Goal: Transaction & Acquisition: Book appointment/travel/reservation

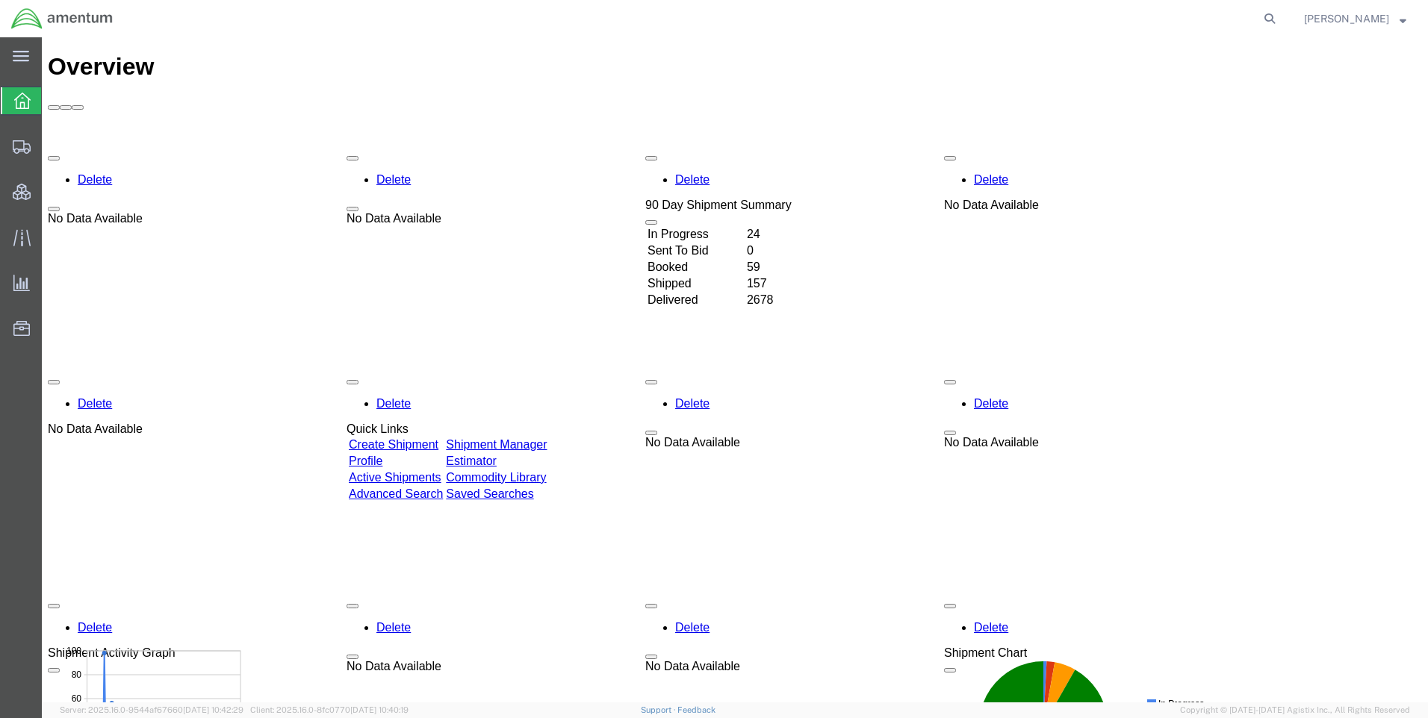
click at [1270, 16] on form at bounding box center [1270, 18] width 24 height 37
click at [1275, 19] on icon at bounding box center [1269, 18] width 21 height 21
paste input "DCO-25223-166667"
type input "DCO-25223-166667"
click at [1276, 19] on icon at bounding box center [1269, 18] width 21 height 21
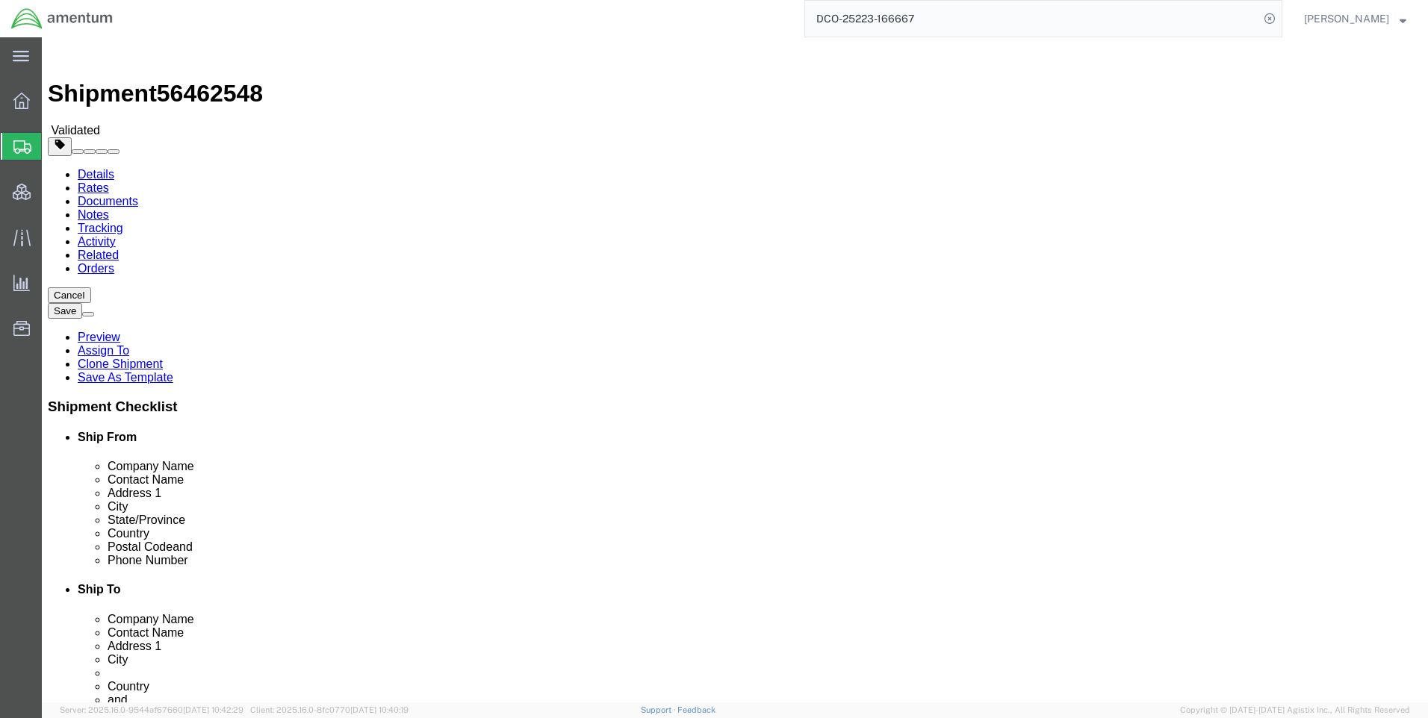
select select "42668"
select select "69712"
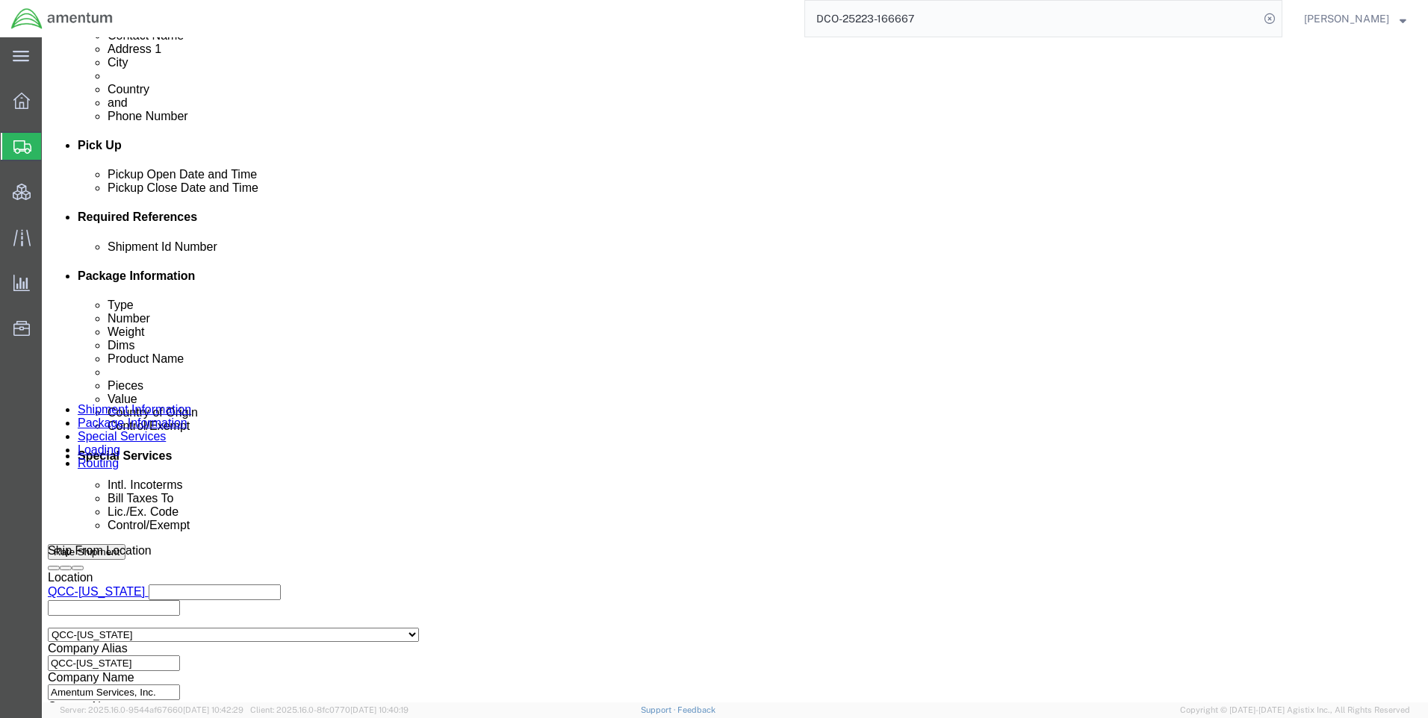
scroll to position [942, 0]
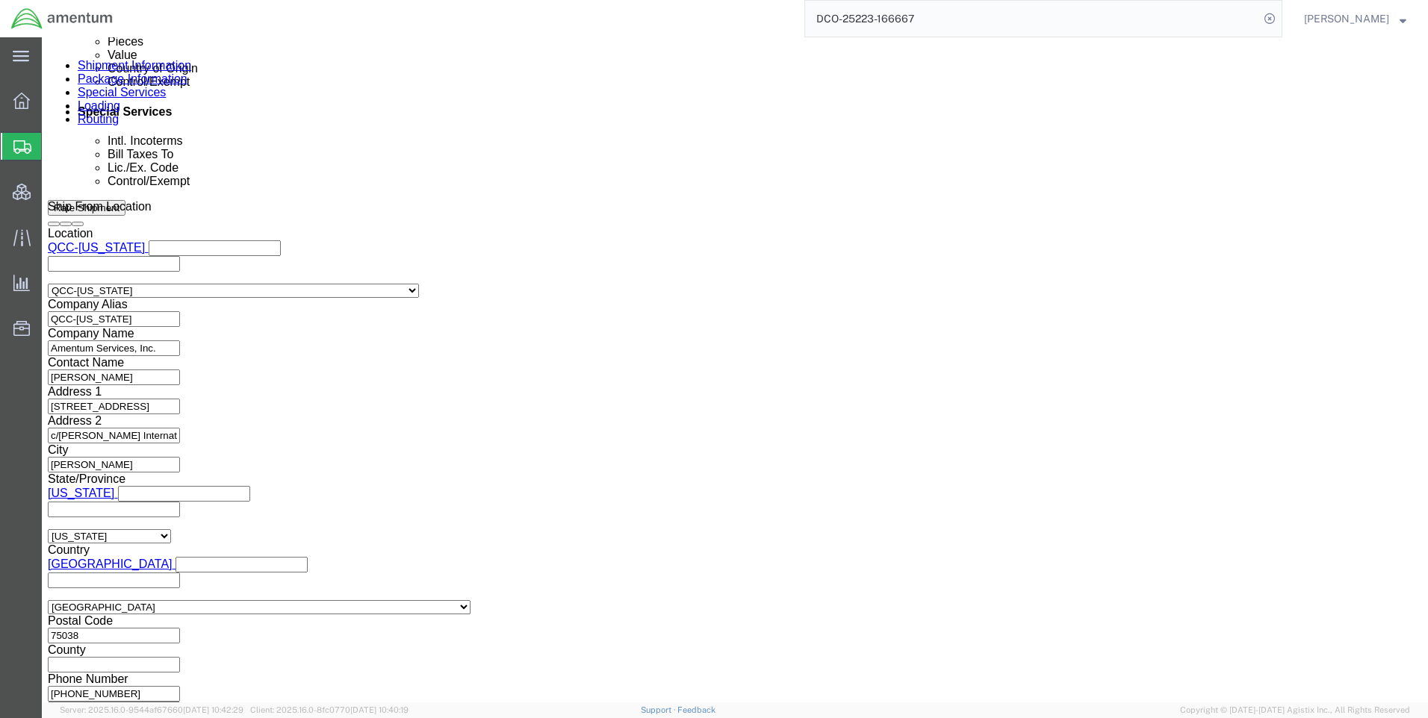
click button "Continue"
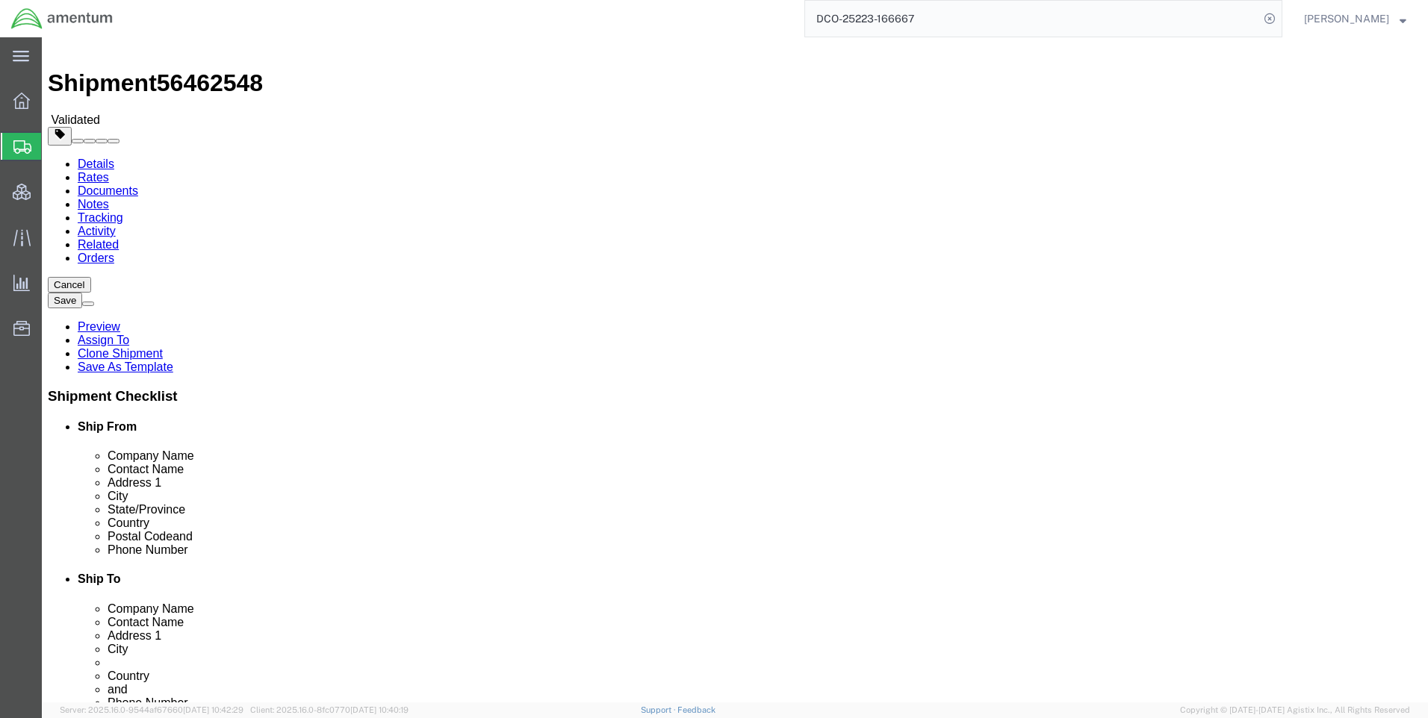
scroll to position [43, 0]
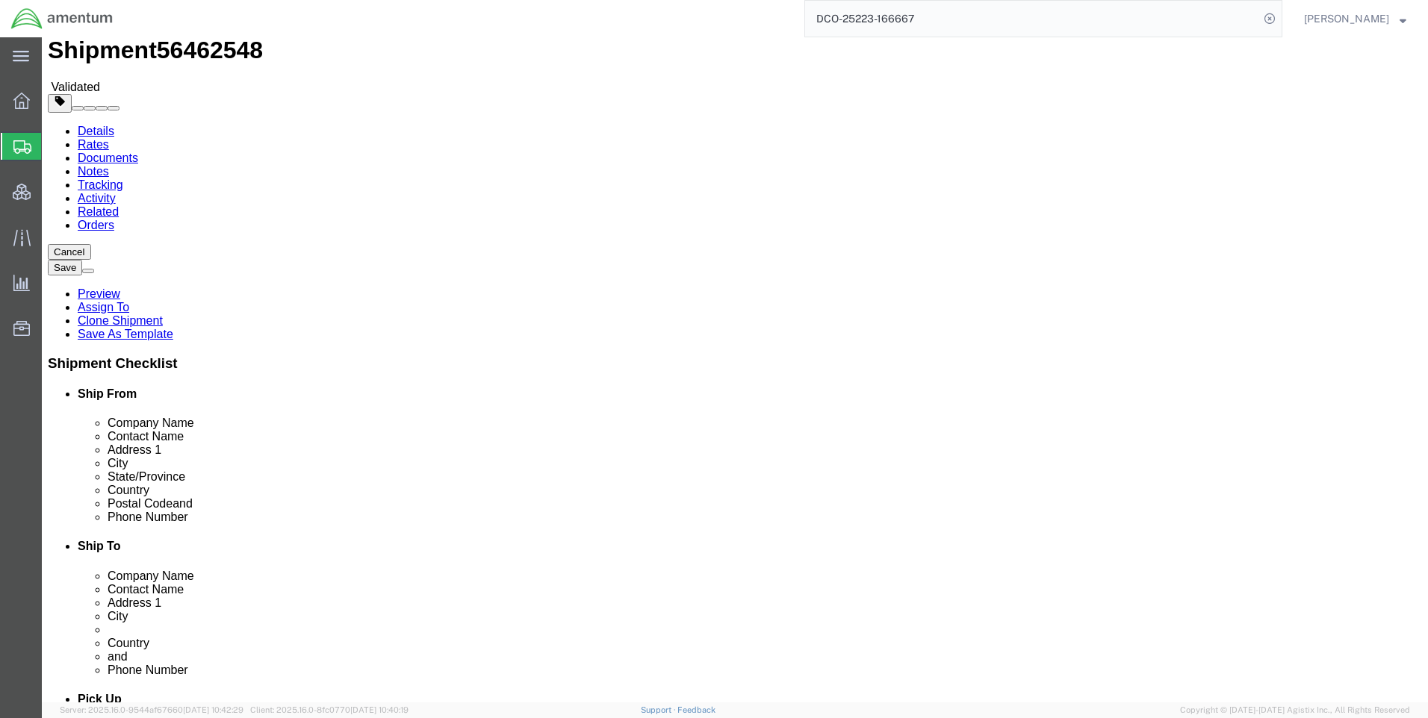
click button "Continue"
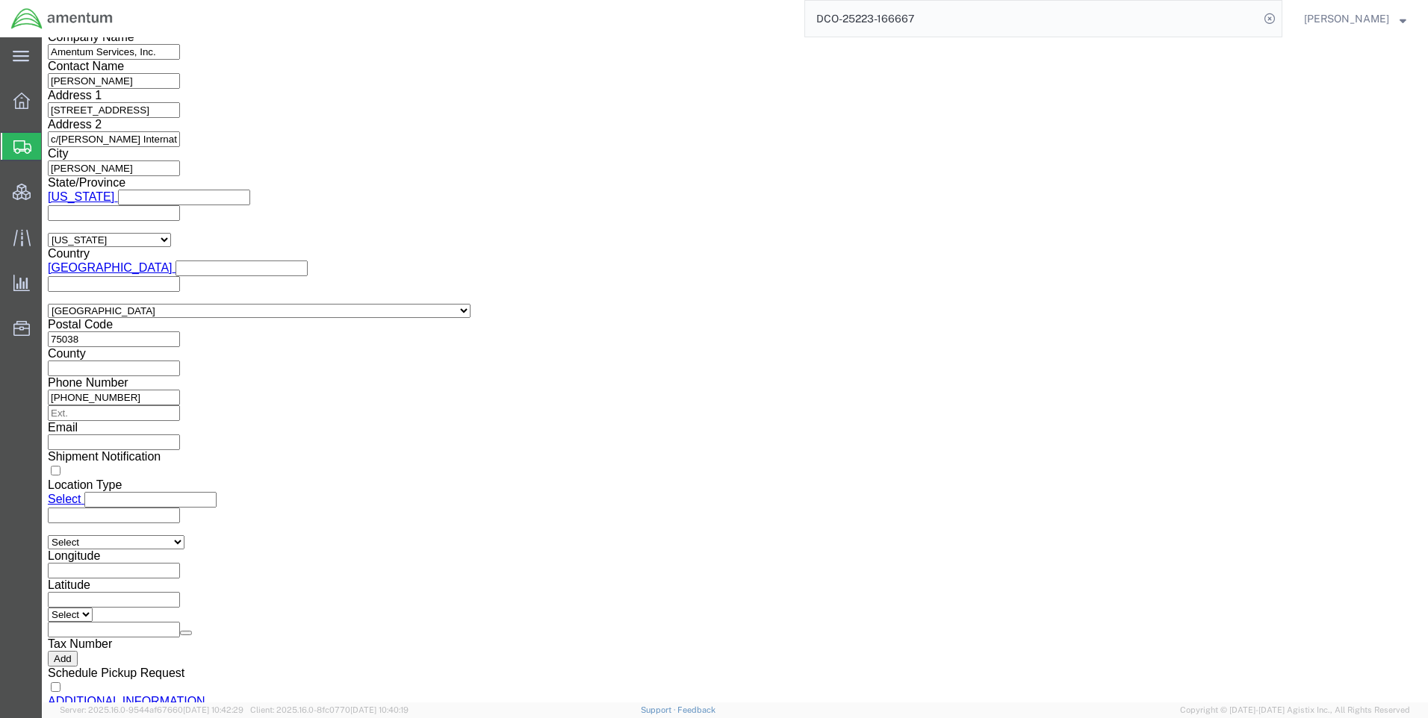
scroll to position [1014, 0]
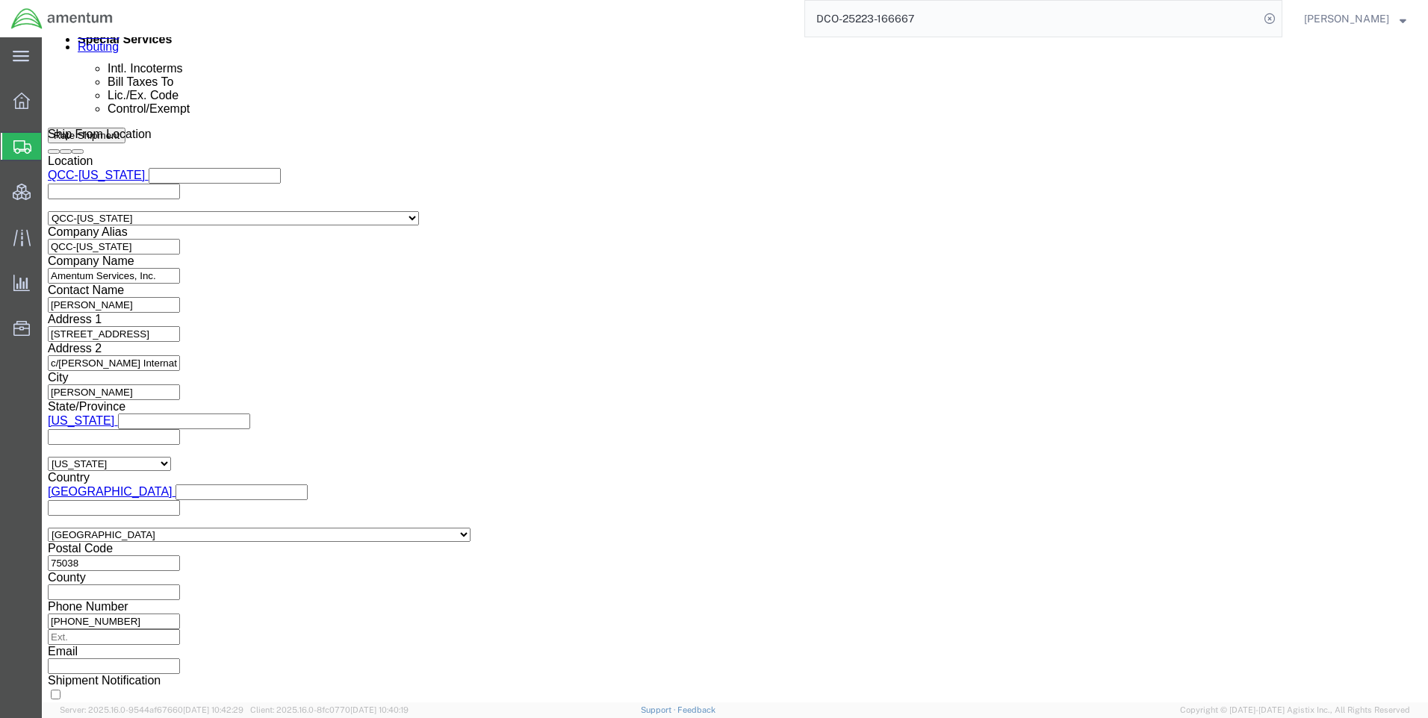
drag, startPoint x: 298, startPoint y: 320, endPoint x: 301, endPoint y: 329, distance: 9.4
click select "Select ATF BIS DEA EPA FDA FTR ITAR OFAC Other (OPA)"
select select "FTR"
click select "Select ATF BIS DEA EPA FDA FTR ITAR OFAC Other (OPA)"
click select "Select 30.2(d)(2) 30.36 30.37(a) 30.37(f) 30.37(g) 30.37(h) 30.37(i) 30.37(j) 3…"
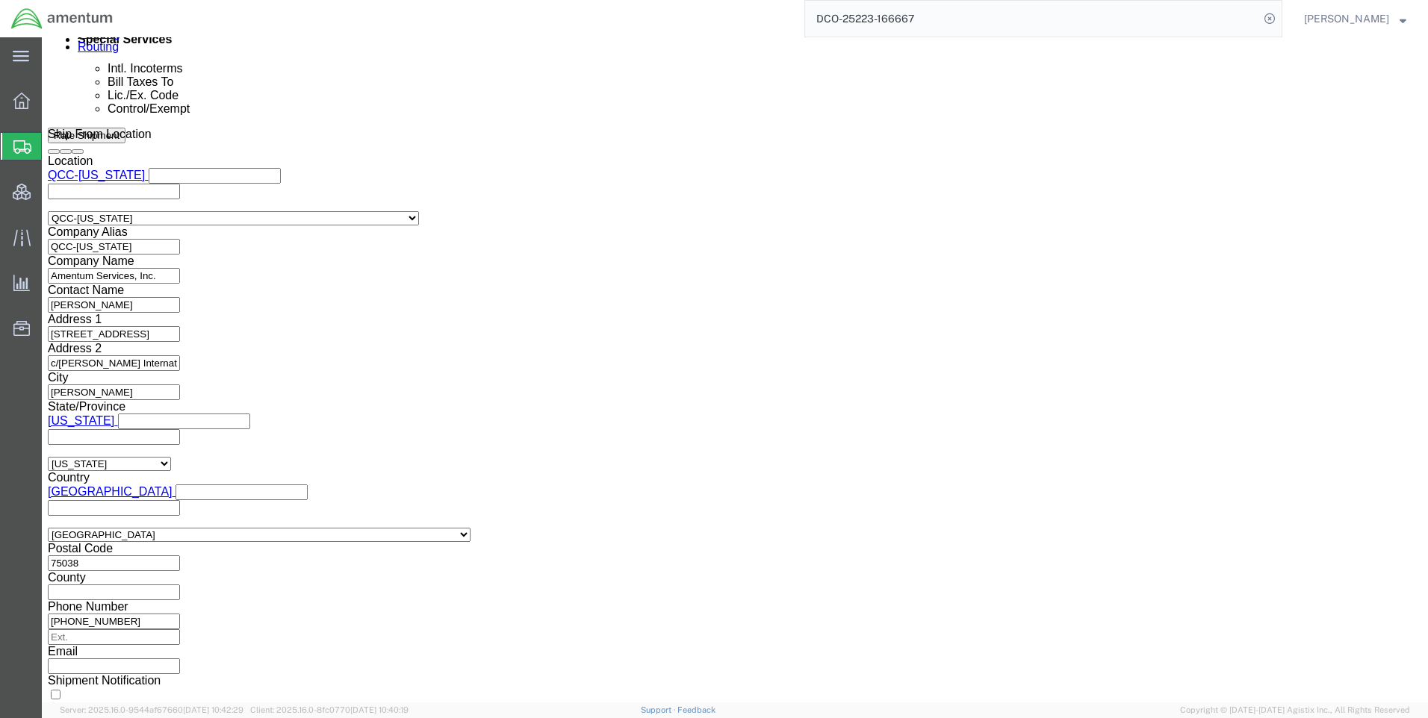
select select "30.37(a)"
click select "Select 30.2(d)(2) 30.36 30.37(a) 30.37(f) 30.37(g) 30.37(h) 30.37(i) 30.37(j) 3…"
click select "Select AES-Direct EEI Carrier File EEI EEI Exempt"
select select "EXEM"
click select "Select AES-Direct EEI Carrier File EEI EEI Exempt"
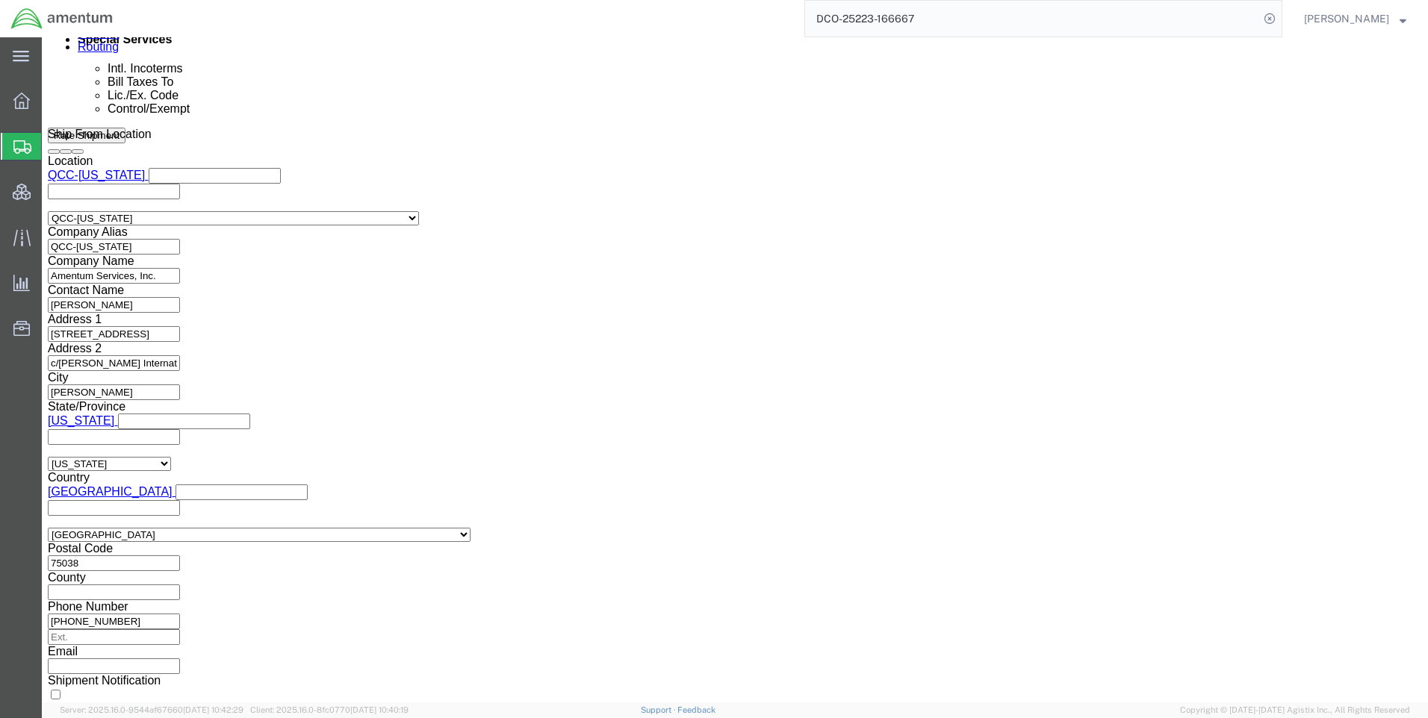
click button "Rate Shipment"
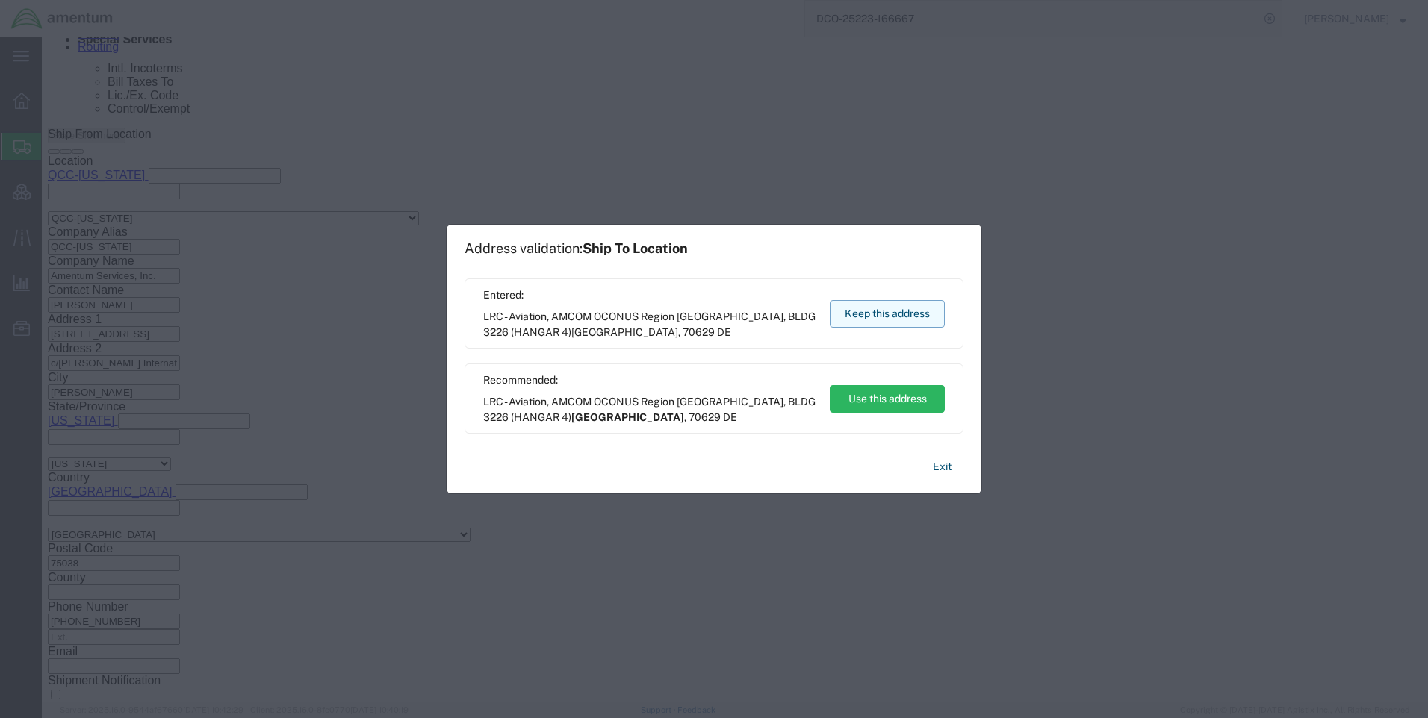
click at [857, 306] on button "Keep this address" at bounding box center [887, 314] width 115 height 28
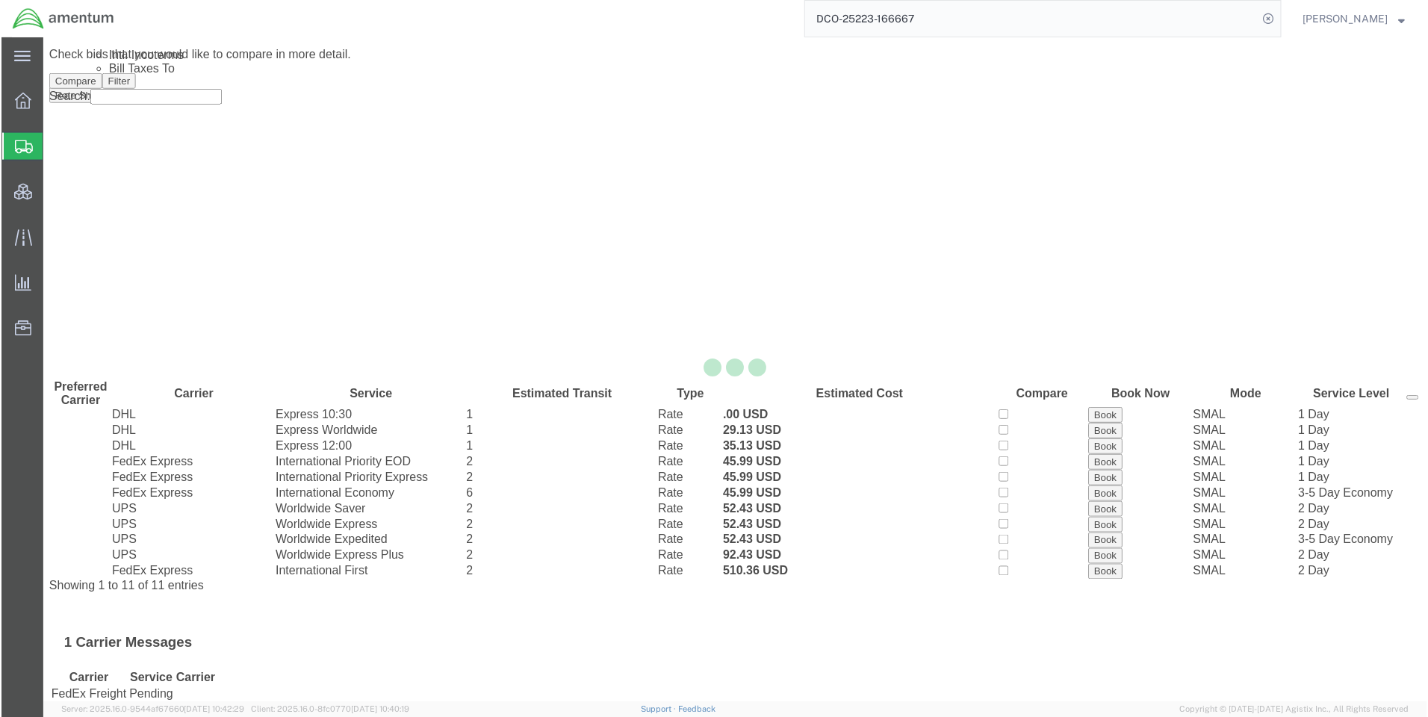
scroll to position [0, 0]
